Goal: Task Accomplishment & Management: Manage account settings

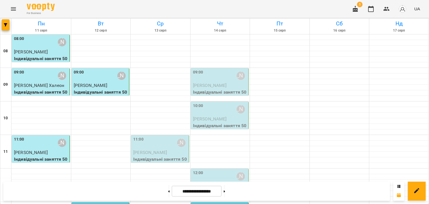
scroll to position [140, 0]
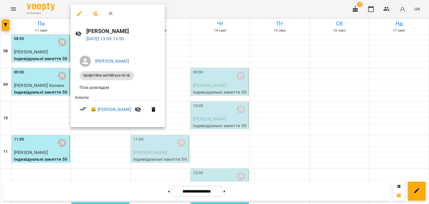
click at [78, 15] on icon "button" at bounding box center [79, 13] width 5 height 5
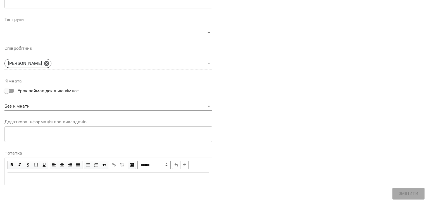
scroll to position [168, 0]
drag, startPoint x: 62, startPoint y: 174, endPoint x: 64, endPoint y: 177, distance: 4.1
click at [65, 175] on div "Edit text" at bounding box center [108, 178] width 207 height 12
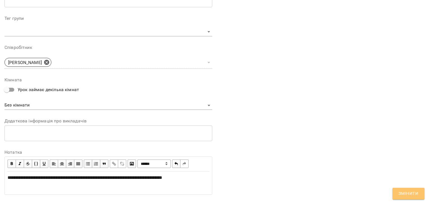
click at [414, 191] on span "Змінити" at bounding box center [409, 193] width 20 height 7
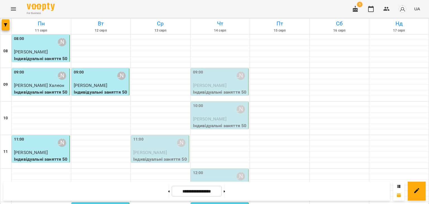
scroll to position [241, 0]
